Goal: Task Accomplishment & Management: Manage account settings

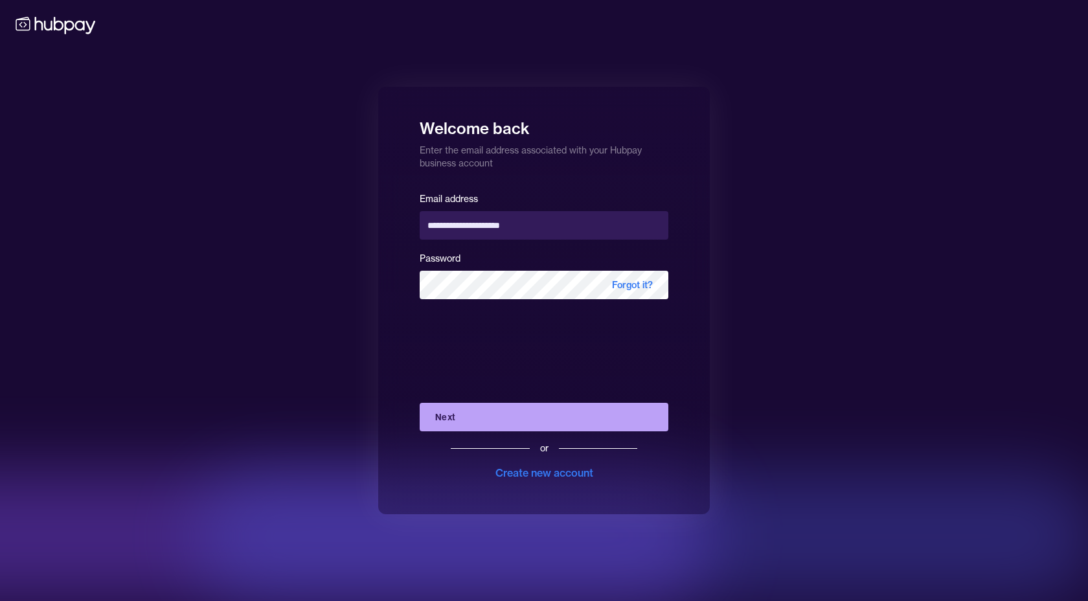
click at [480, 422] on button "Next" at bounding box center [544, 417] width 249 height 29
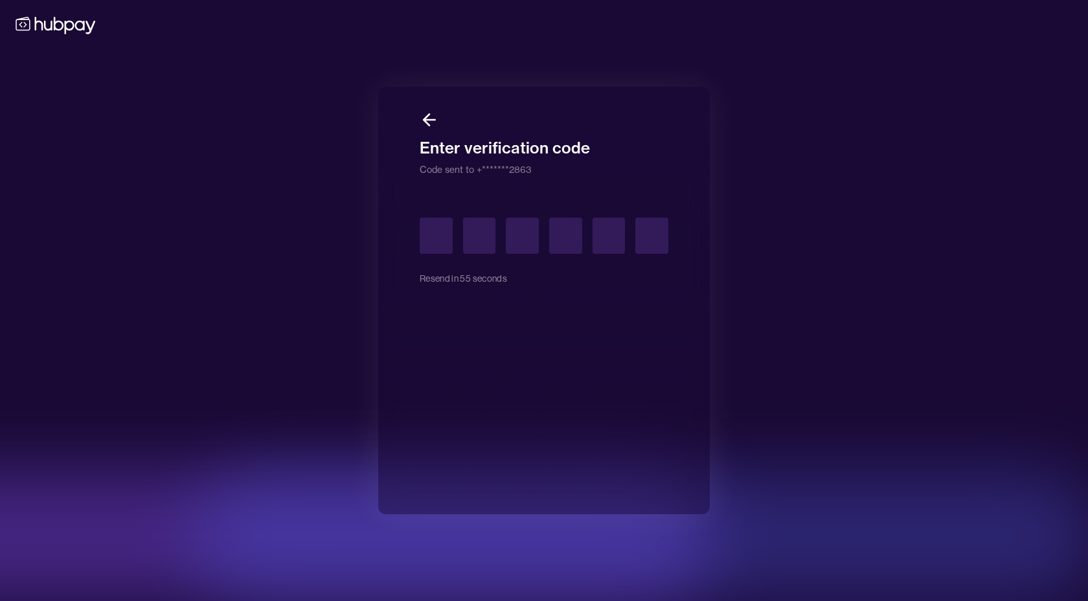
type input "*"
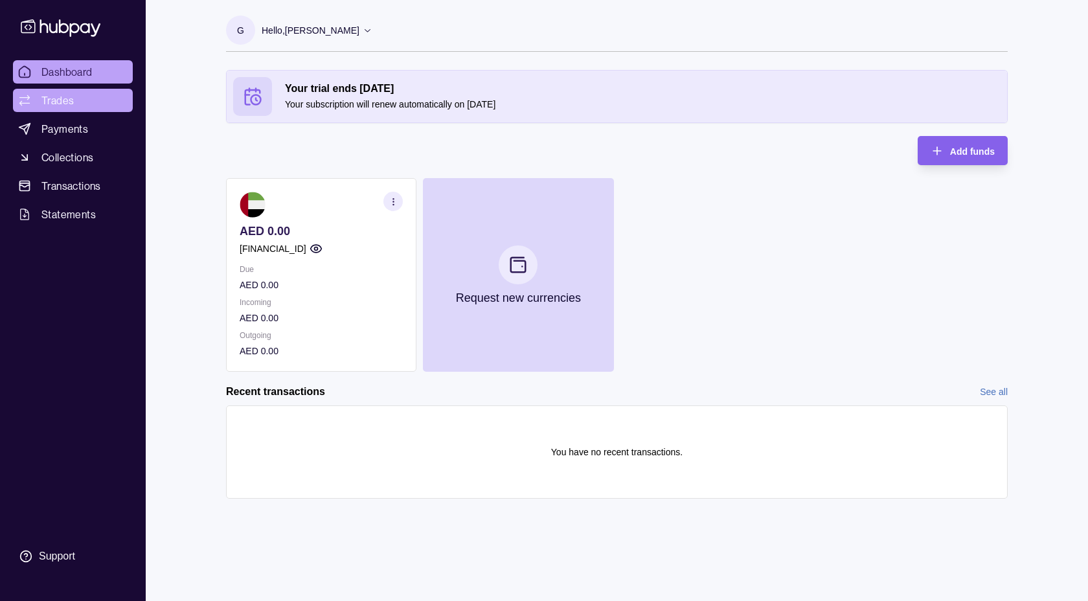
click at [59, 97] on span "Trades" at bounding box center [57, 101] width 32 height 16
